Goal: Find specific page/section: Find specific page/section

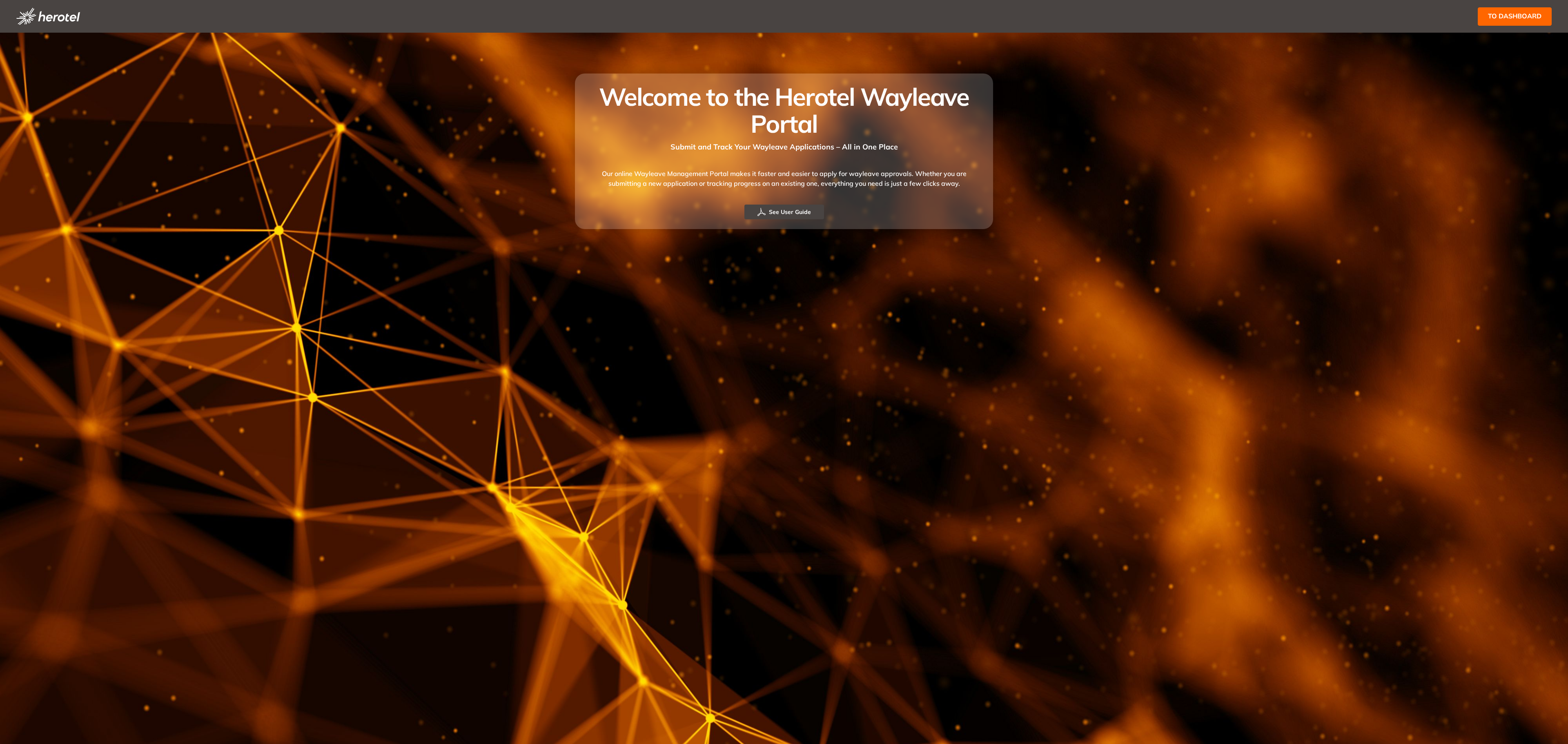
click at [1486, 15] on button "to dashboard" at bounding box center [1514, 16] width 74 height 18
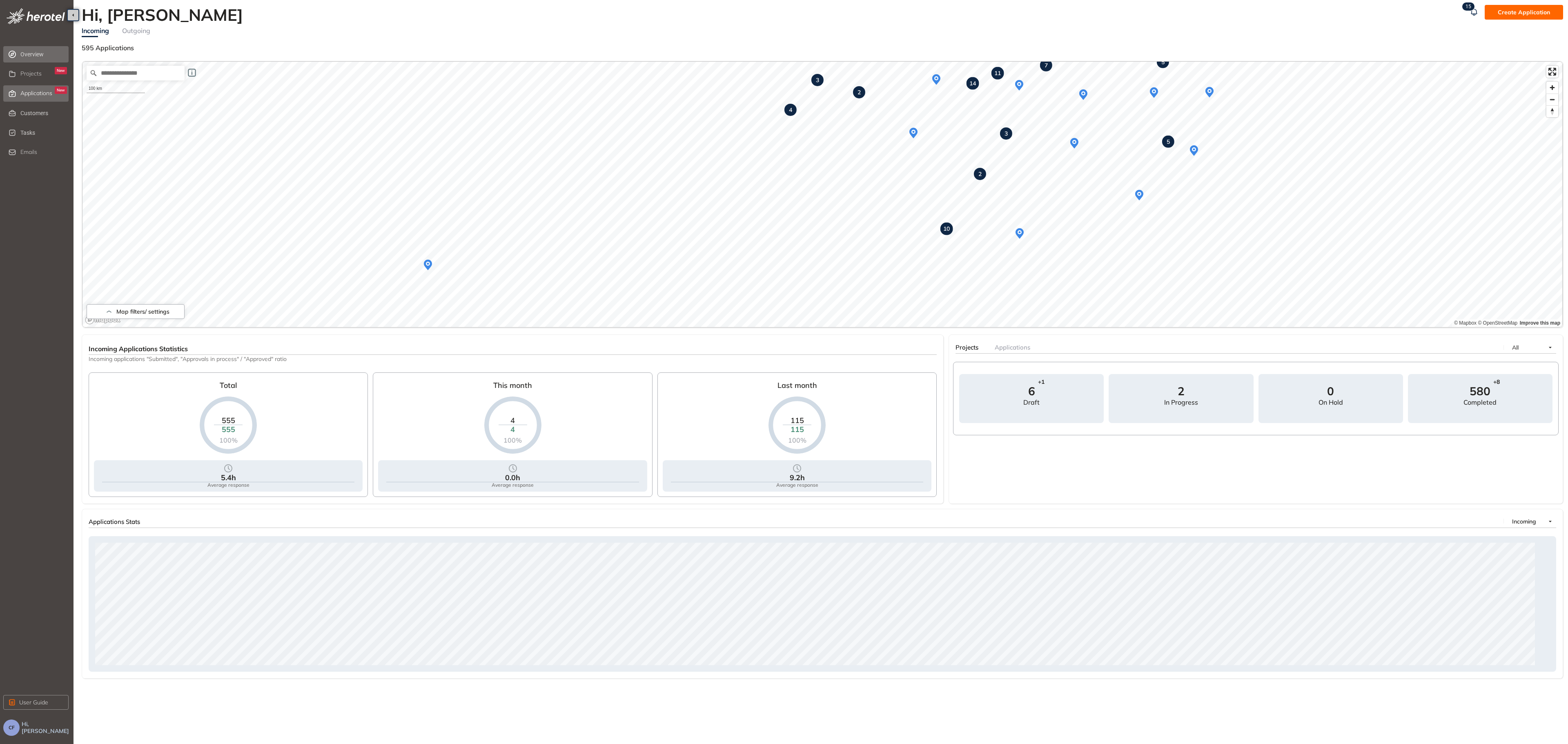
click at [30, 94] on span "Applications" at bounding box center [37, 93] width 32 height 7
